Goal: Navigation & Orientation: Find specific page/section

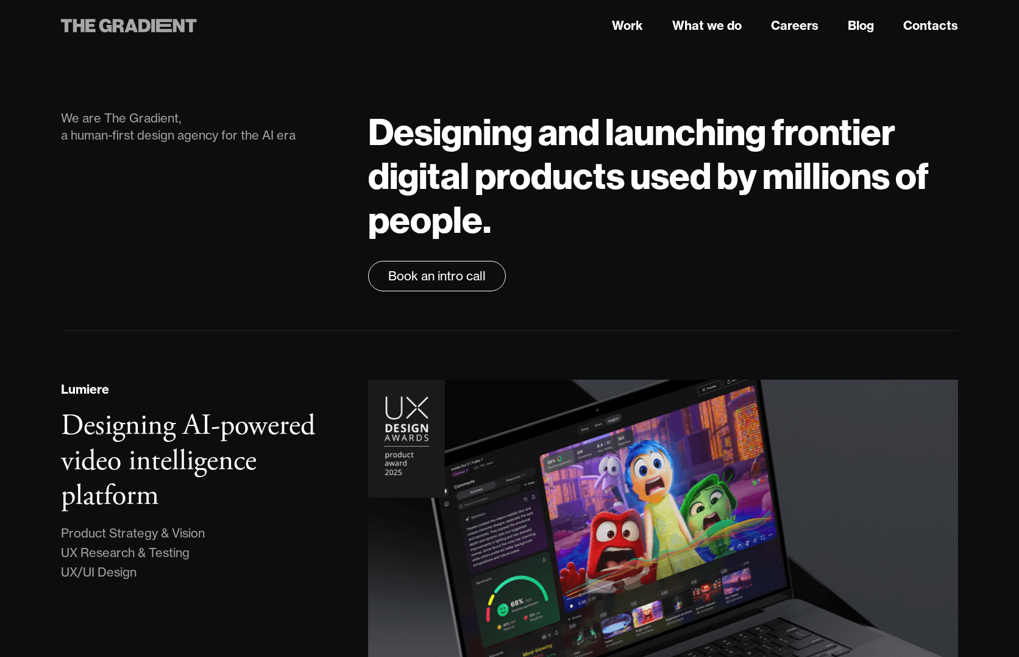
click at [113, 20] on icon at bounding box center [119, 25] width 12 height 13
click at [629, 28] on link "Work" at bounding box center [627, 25] width 31 height 18
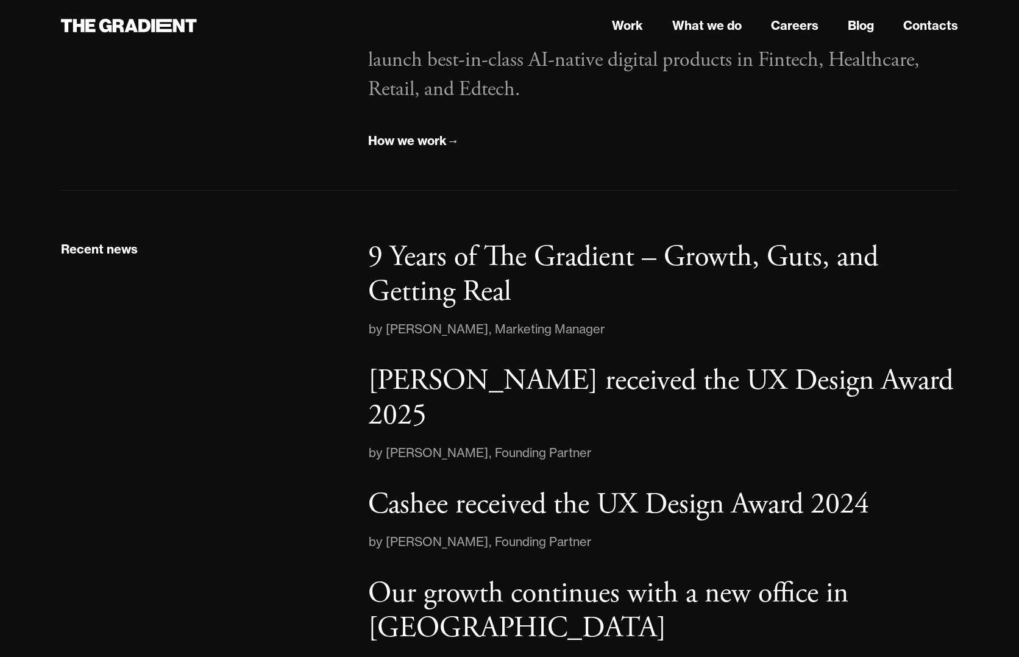
scroll to position [1679, 0]
